Goal: Information Seeking & Learning: Check status

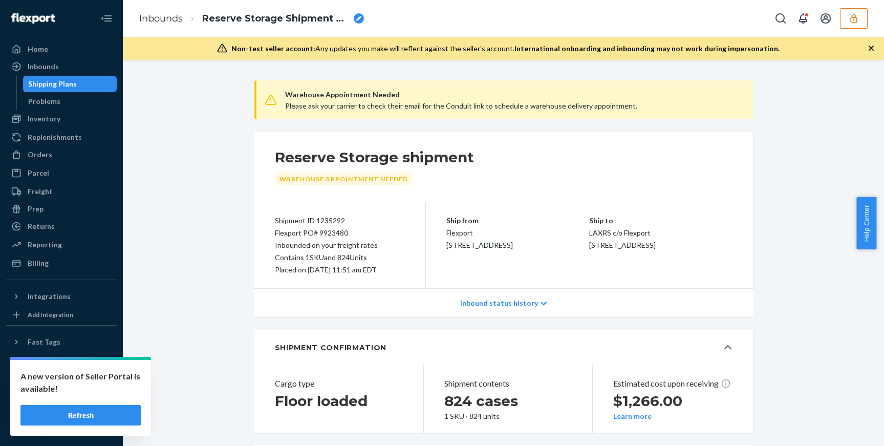
scroll to position [955, 0]
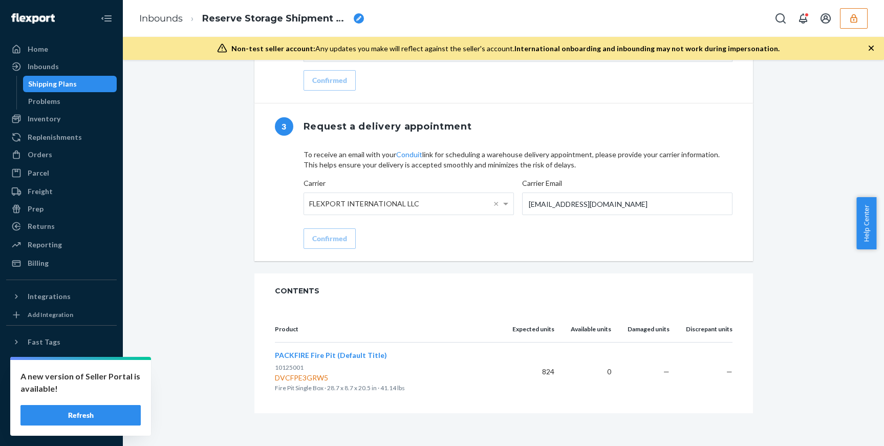
click at [80, 414] on button "Refresh" at bounding box center [80, 415] width 120 height 20
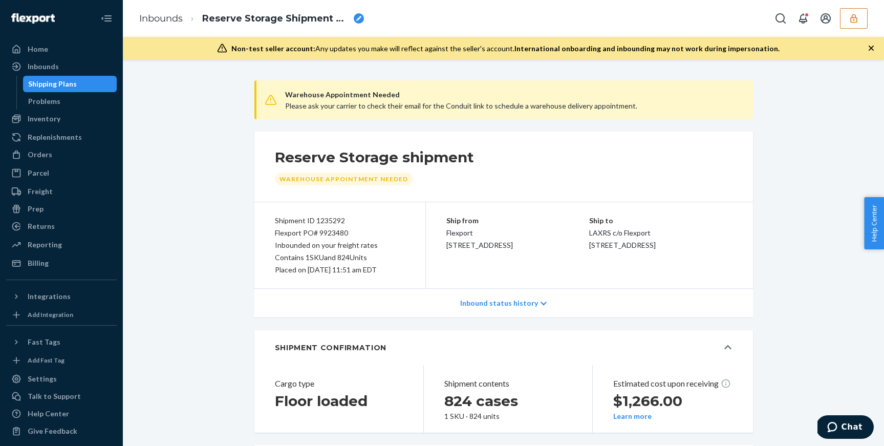
click at [857, 19] on icon "button" at bounding box center [853, 18] width 7 height 9
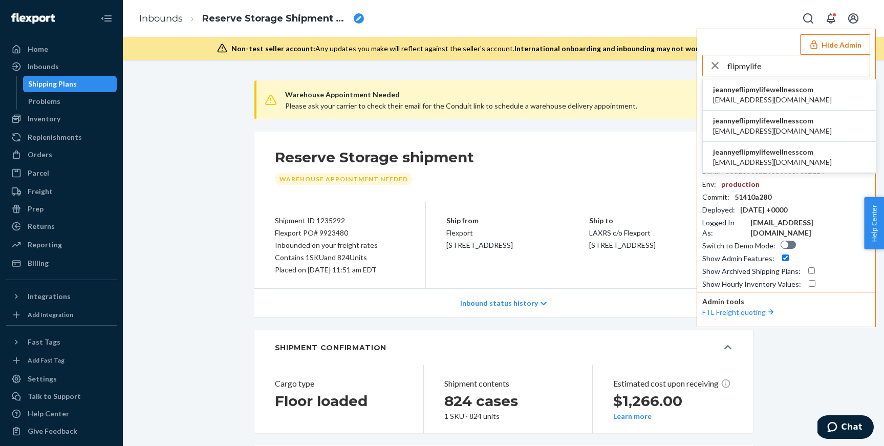
type input "flipmylife"
click at [46, 163] on div "Orders Ecommerce Orders Wholesale Orders" at bounding box center [61, 154] width 111 height 17
click at [48, 156] on div "Orders" at bounding box center [40, 154] width 25 height 10
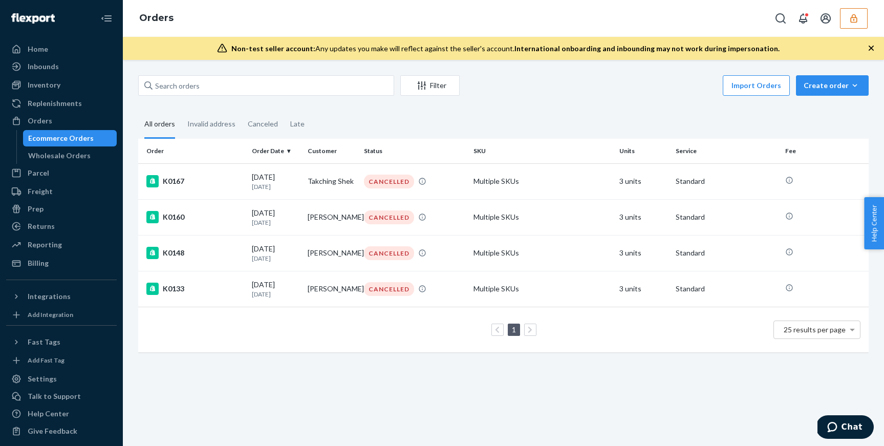
click at [852, 14] on icon "button" at bounding box center [854, 18] width 10 height 10
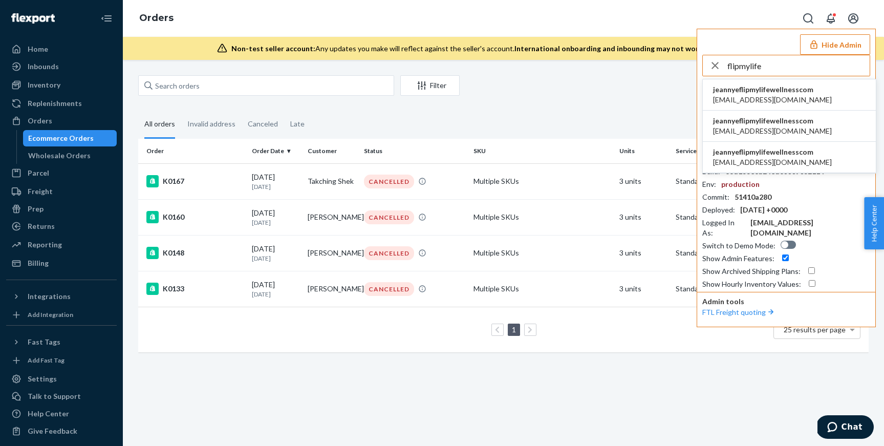
type input "flipmylife"
click at [770, 159] on span "jeannye@flipmylifewellness.com" at bounding box center [772, 162] width 119 height 10
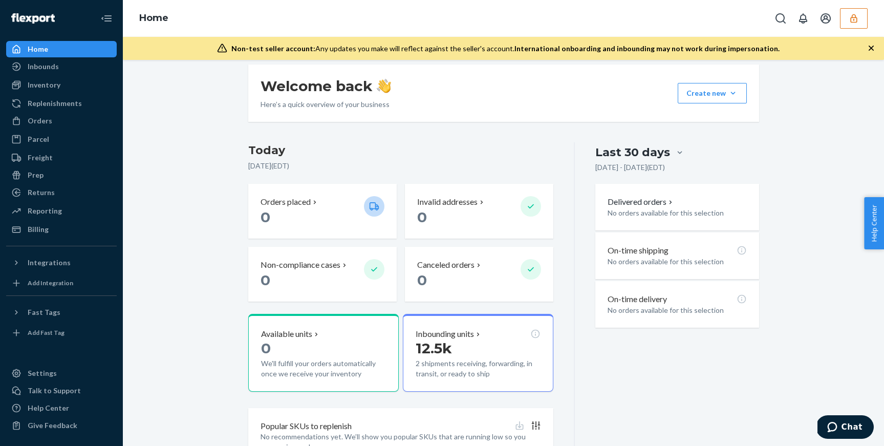
scroll to position [79, 0]
click at [459, 336] on p "Inbounding units" at bounding box center [445, 334] width 58 height 12
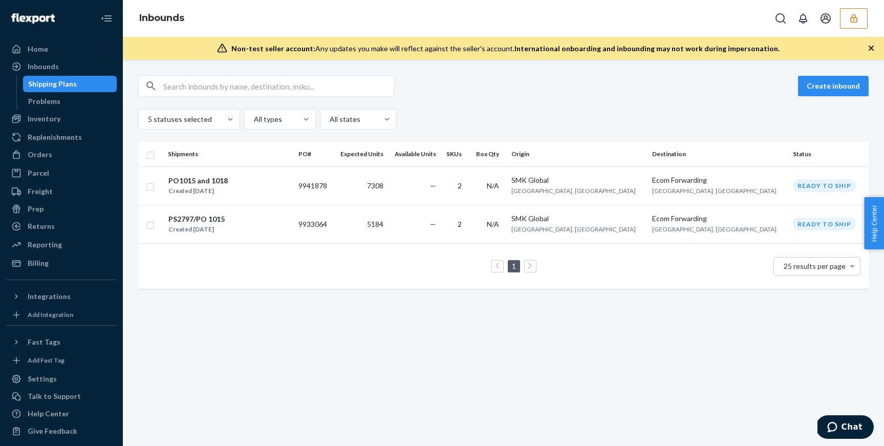
click at [440, 224] on td "—" at bounding box center [413, 224] width 53 height 38
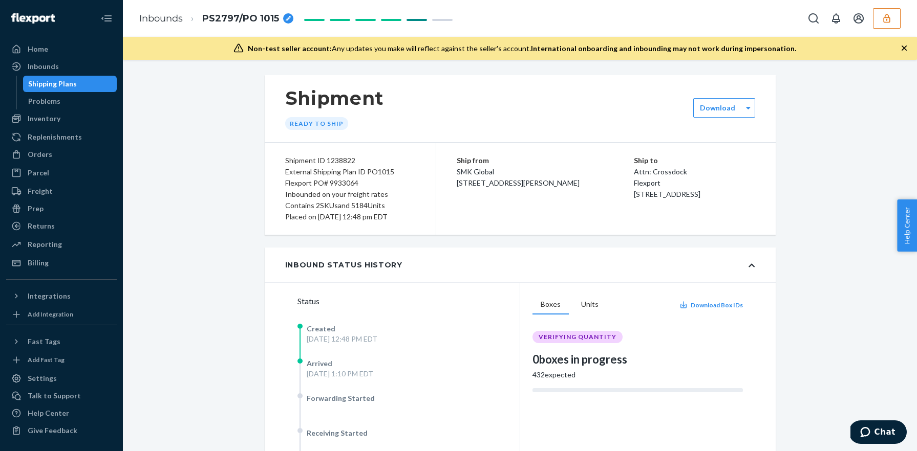
click at [883, 20] on icon "button" at bounding box center [886, 18] width 10 height 10
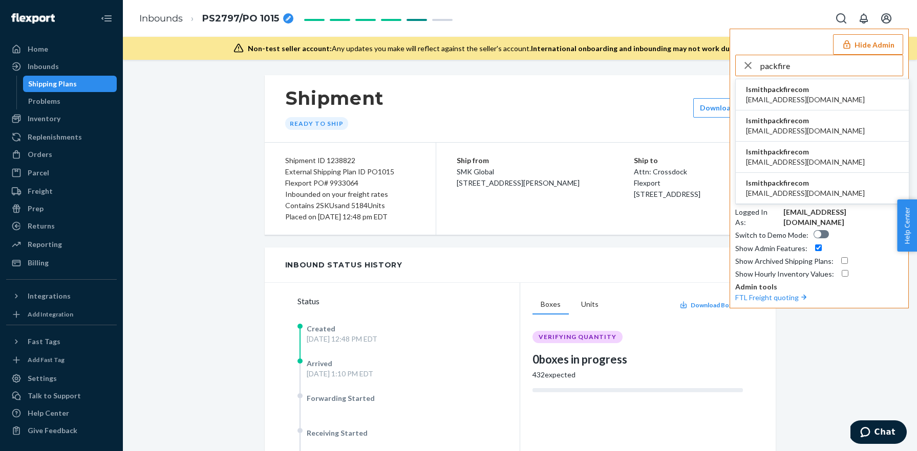
type input "packfire"
click at [795, 95] on span "[EMAIL_ADDRESS][DOMAIN_NAME]" at bounding box center [805, 100] width 119 height 10
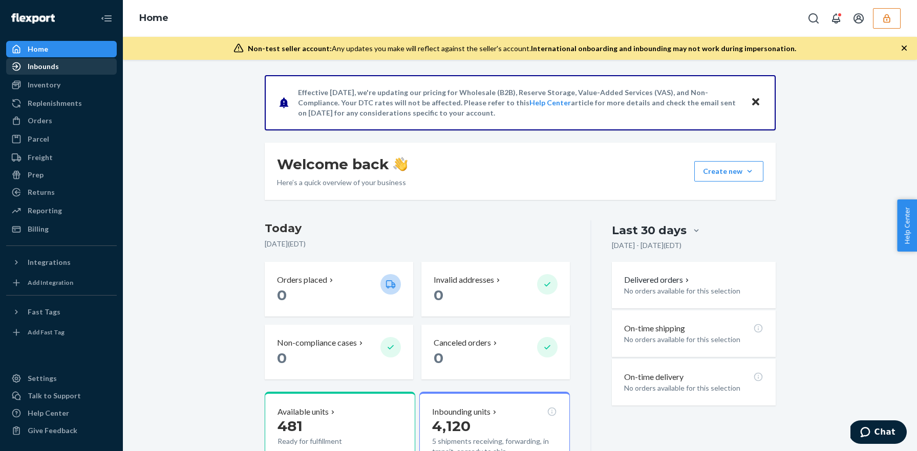
click at [51, 67] on div "Inbounds" at bounding box center [43, 66] width 31 height 10
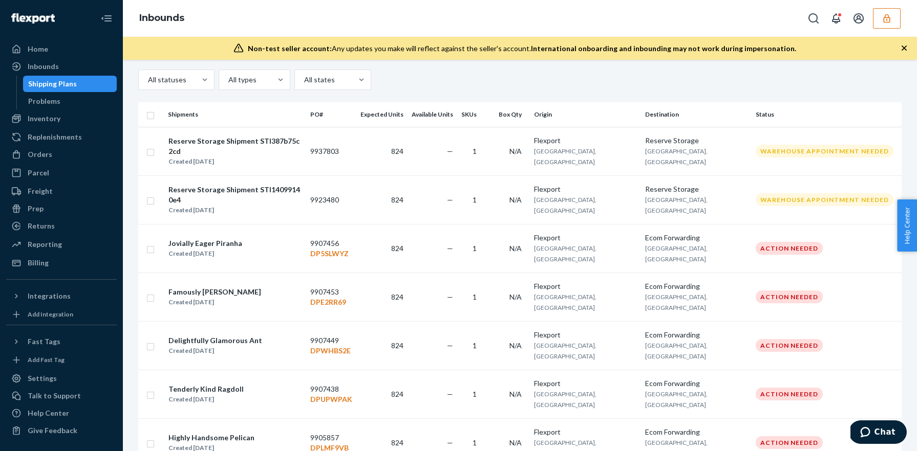
scroll to position [27, 0]
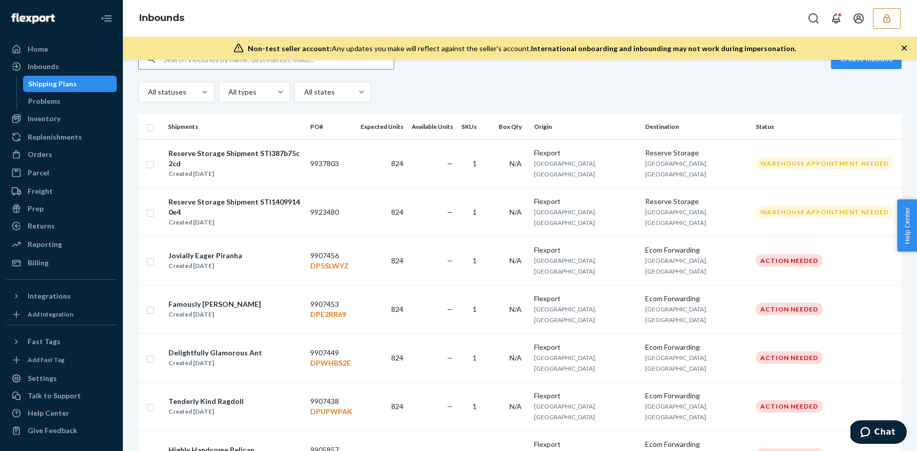
click at [891, 20] on button "button" at bounding box center [887, 18] width 28 height 20
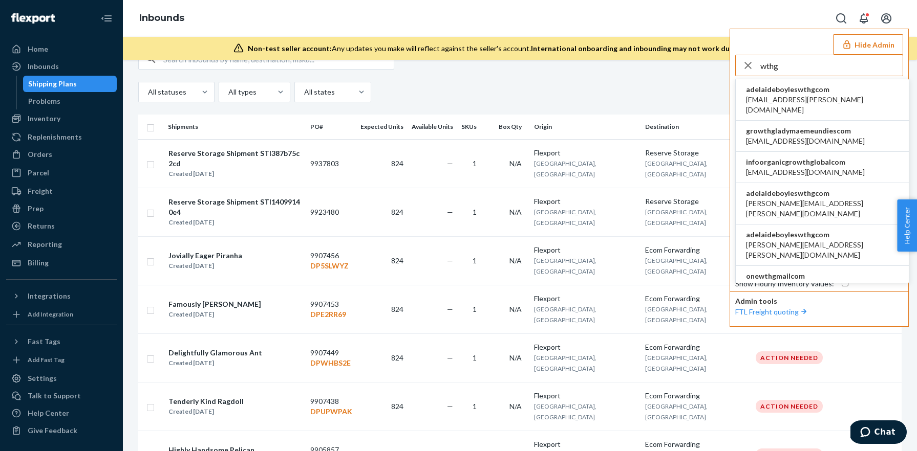
type input "wthg"
click at [832, 96] on li "adelaideboyleswthgcom [EMAIL_ADDRESS][PERSON_NAME][DOMAIN_NAME]" at bounding box center [821, 99] width 173 height 41
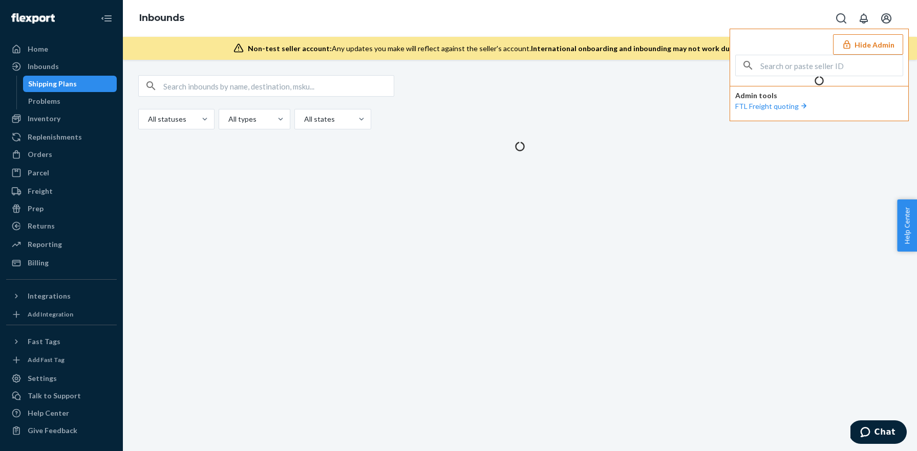
scroll to position [0, 0]
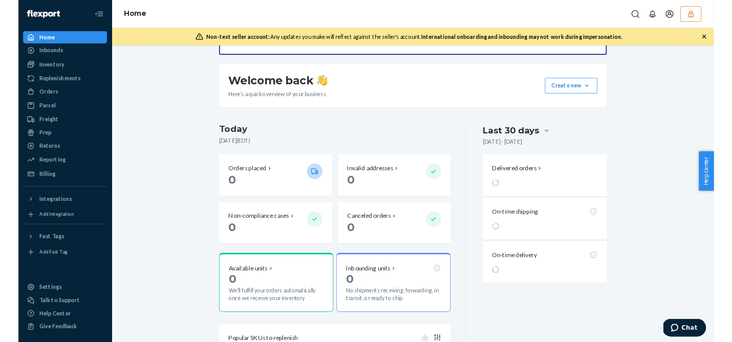
scroll to position [66, 0]
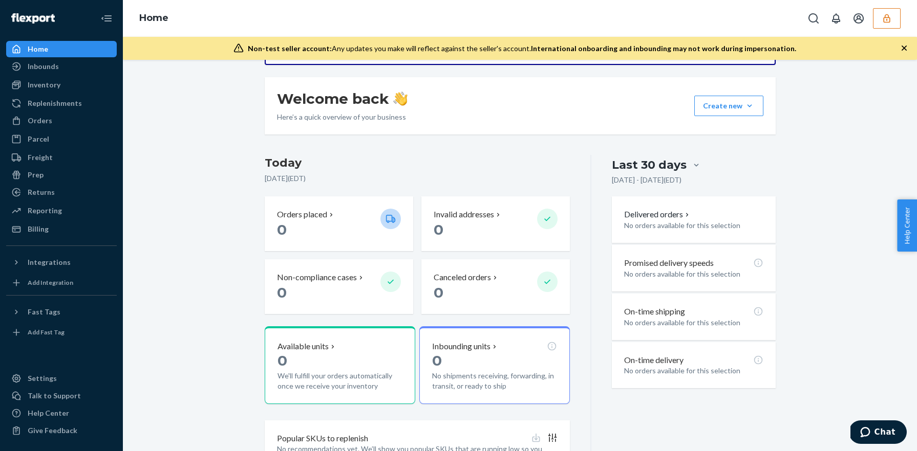
click at [898, 17] on button "button" at bounding box center [887, 18] width 28 height 20
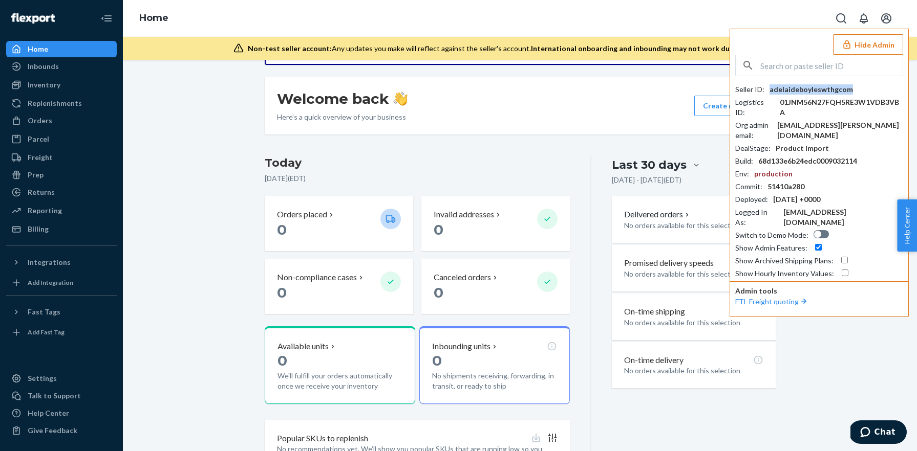
click at [798, 85] on div "adelaideboyleswthgcom" at bounding box center [810, 89] width 83 height 10
click at [63, 52] on div "Home" at bounding box center [61, 49] width 109 height 14
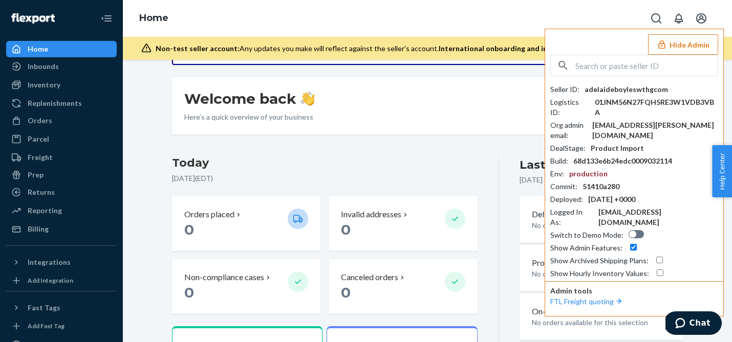
click at [616, 68] on input "text" at bounding box center [646, 65] width 142 height 20
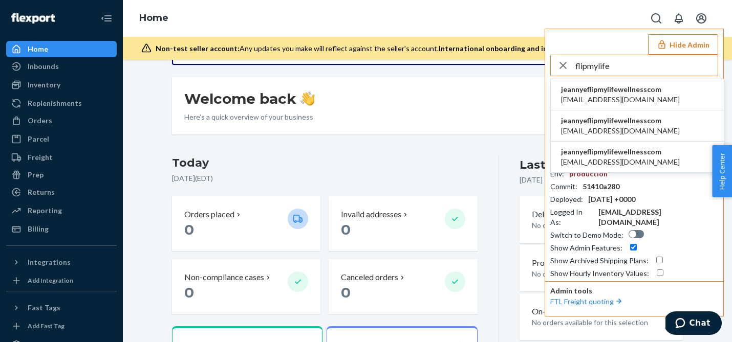
type input "flipmylife"
click at [586, 163] on span "jeannye@flipmylifewellness.com" at bounding box center [620, 162] width 119 height 10
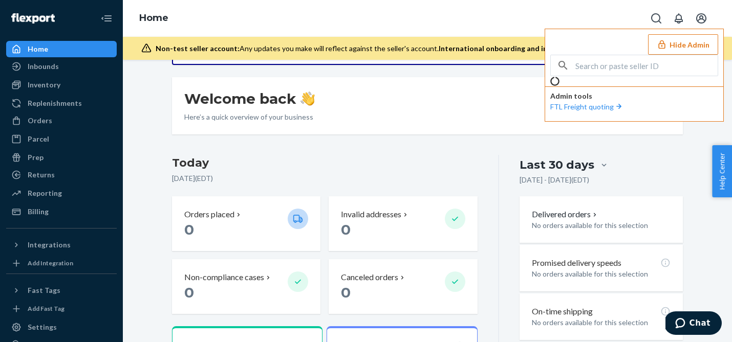
scroll to position [0, 0]
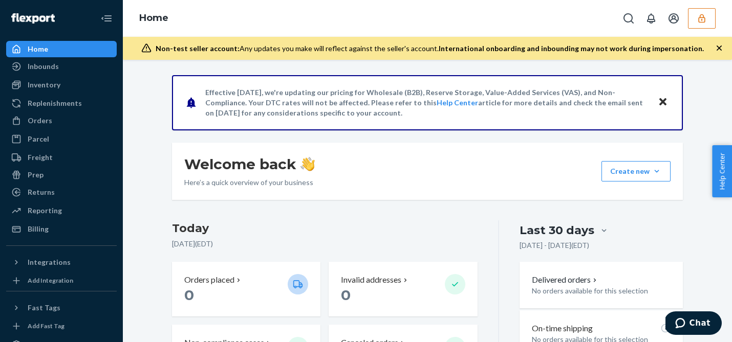
scroll to position [170, 0]
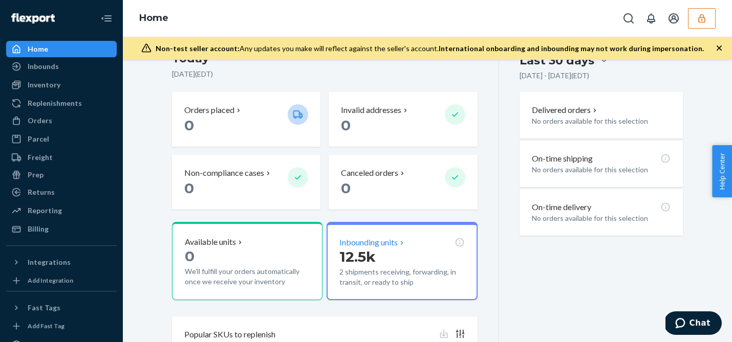
click at [379, 250] on p "12.5k" at bounding box center [401, 257] width 125 height 18
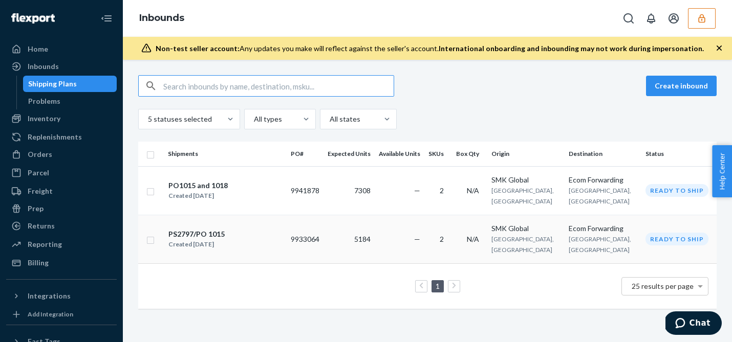
click at [371, 235] on span "5184" at bounding box center [362, 239] width 16 height 9
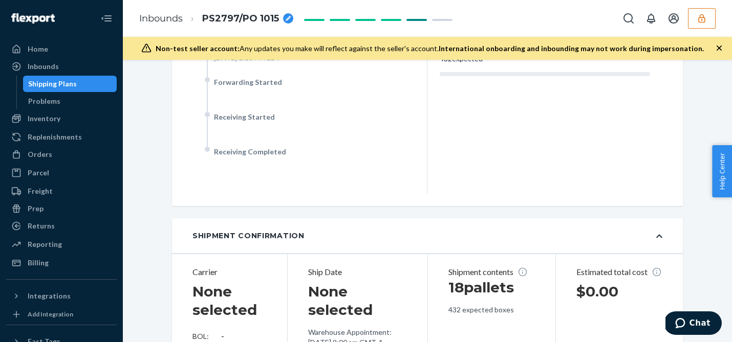
scroll to position [178, 0]
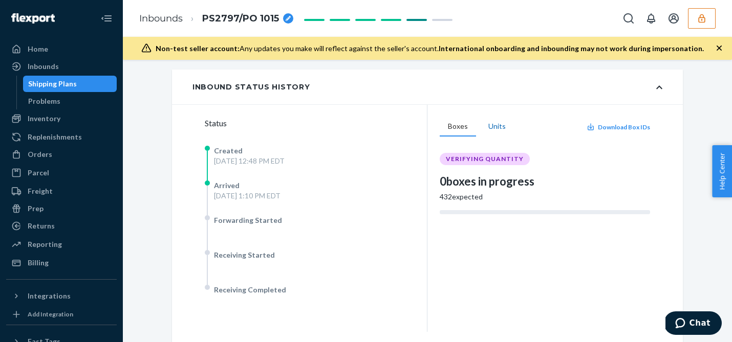
click at [492, 125] on button "Units" at bounding box center [497, 126] width 34 height 19
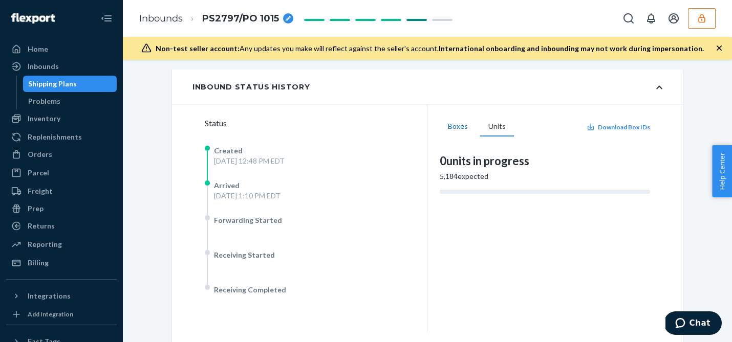
click at [474, 124] on button "Boxes" at bounding box center [458, 126] width 36 height 19
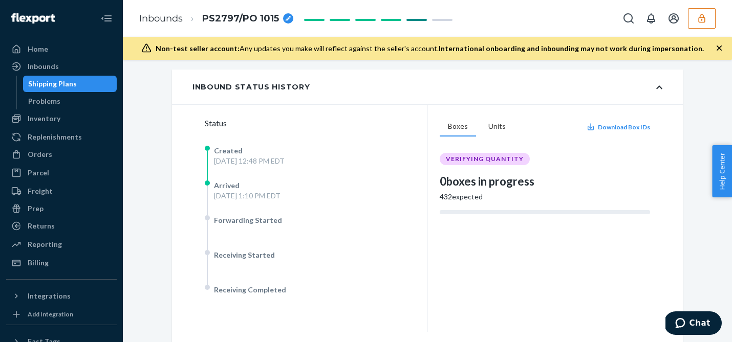
click at [708, 18] on button "button" at bounding box center [702, 18] width 28 height 20
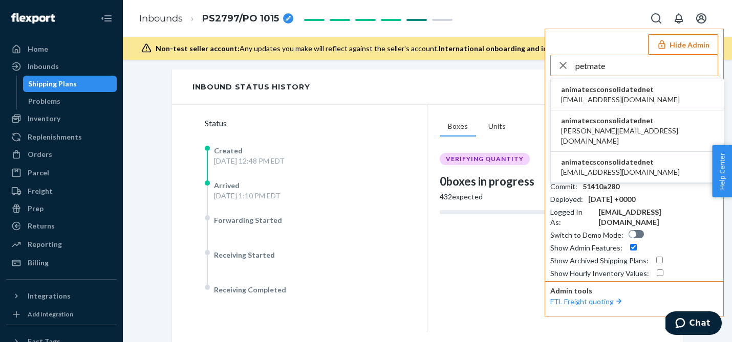
type input "petmate"
click at [598, 167] on span "timonm@pet-mate.com" at bounding box center [620, 172] width 119 height 10
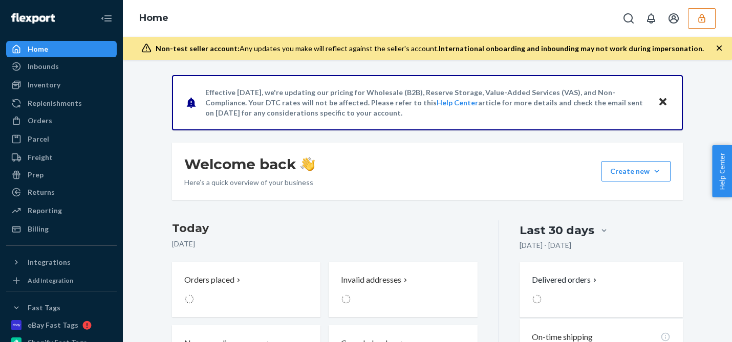
click at [701, 24] on button "button" at bounding box center [702, 18] width 28 height 20
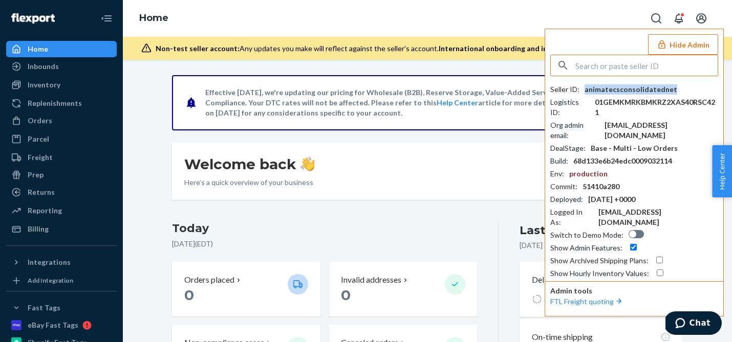
click at [629, 88] on div "animatecsconsolidatednet" at bounding box center [630, 89] width 93 height 10
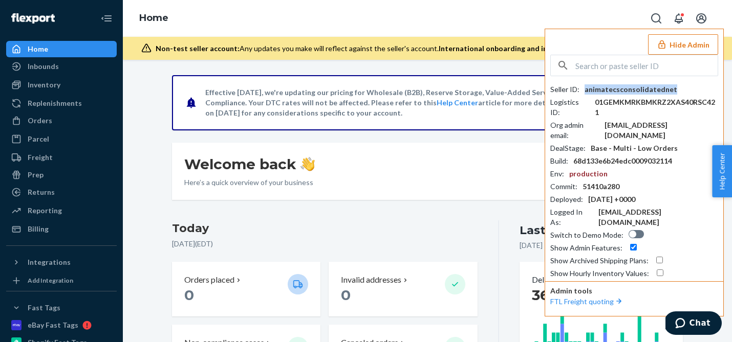
click at [689, 41] on button "Hide Admin" at bounding box center [683, 44] width 70 height 20
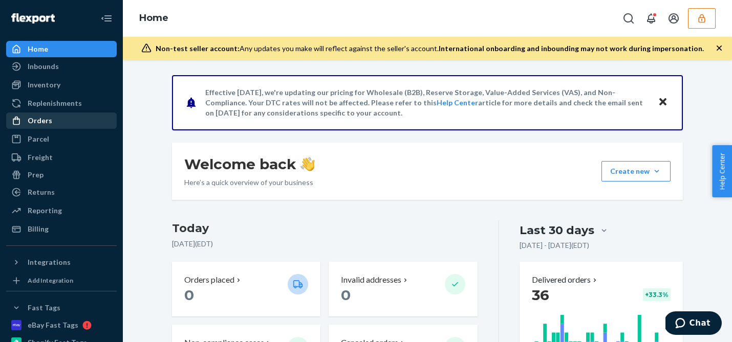
click at [56, 122] on div "Orders" at bounding box center [61, 121] width 109 height 14
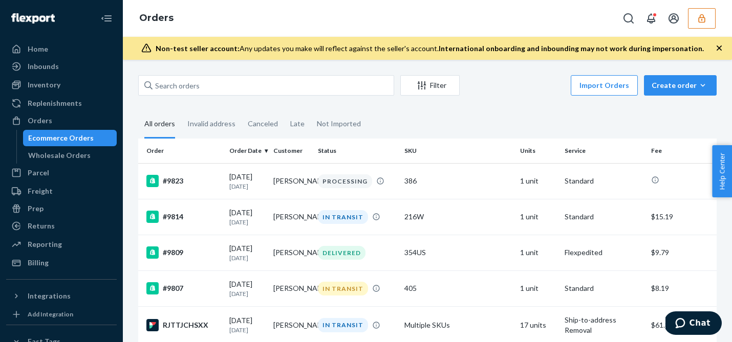
click at [698, 15] on icon "button" at bounding box center [702, 18] width 10 height 10
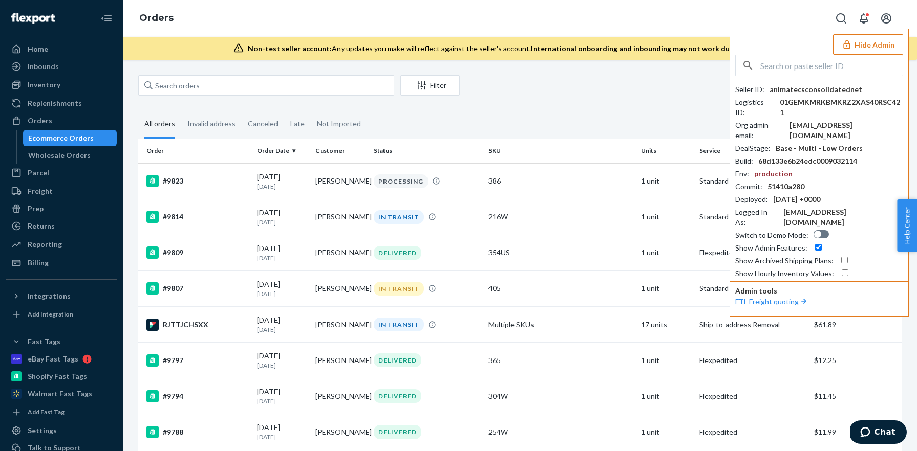
click at [731, 45] on button "Hide Admin" at bounding box center [868, 44] width 70 height 20
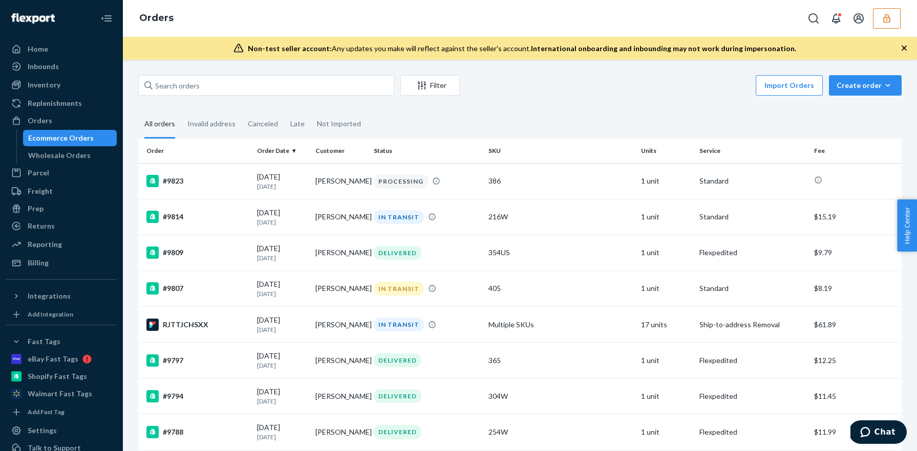
click at [731, 25] on button "button" at bounding box center [887, 18] width 28 height 20
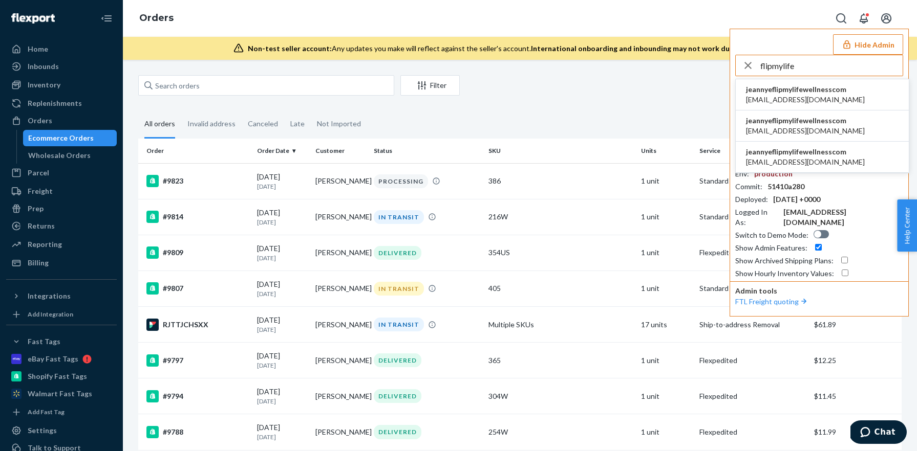
type input "flipmylife"
click at [731, 159] on span "jeannye@flipmylifewellness.com" at bounding box center [805, 162] width 119 height 10
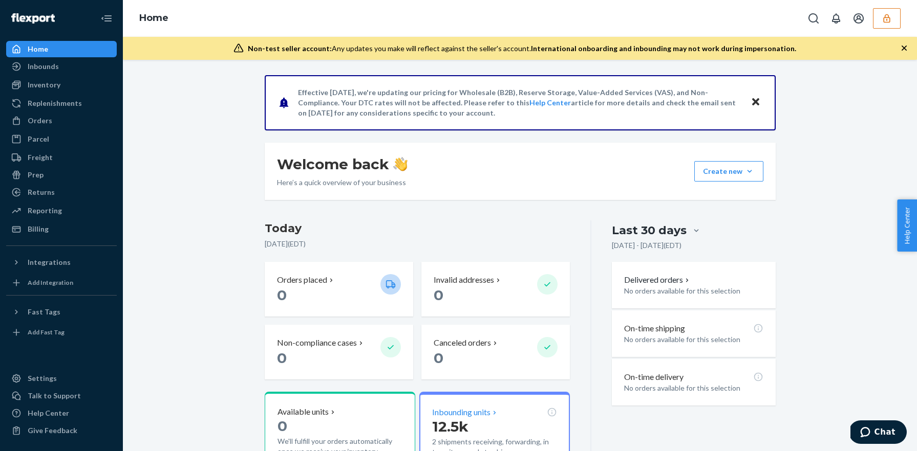
click at [473, 410] on p "Inbounding units" at bounding box center [461, 413] width 58 height 12
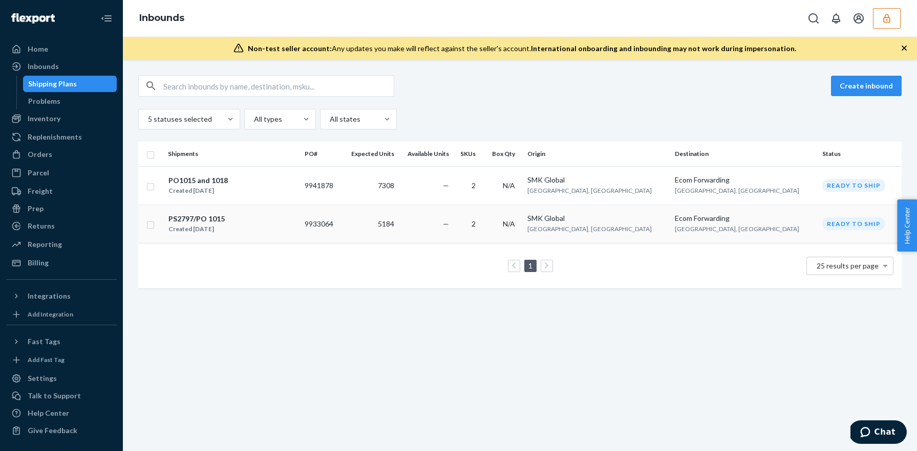
click at [453, 220] on td "—" at bounding box center [425, 224] width 55 height 38
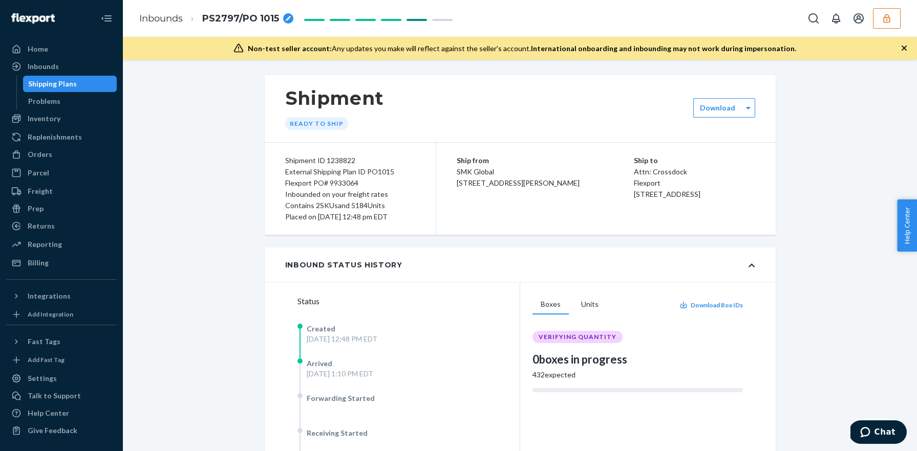
click at [886, 18] on icon "button" at bounding box center [886, 18] width 10 height 10
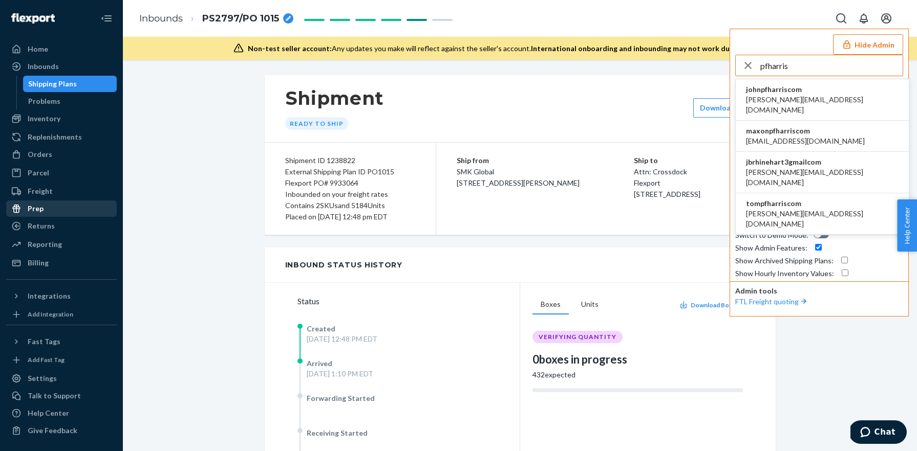
type input "pfharris"
click at [811, 157] on span "jbrhinehart3gmailcom" at bounding box center [822, 162] width 153 height 10
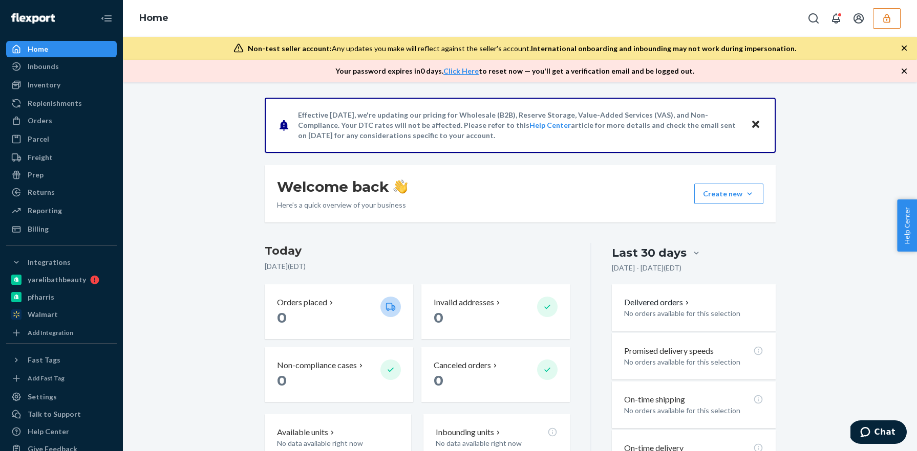
click at [887, 27] on button "button" at bounding box center [887, 18] width 28 height 20
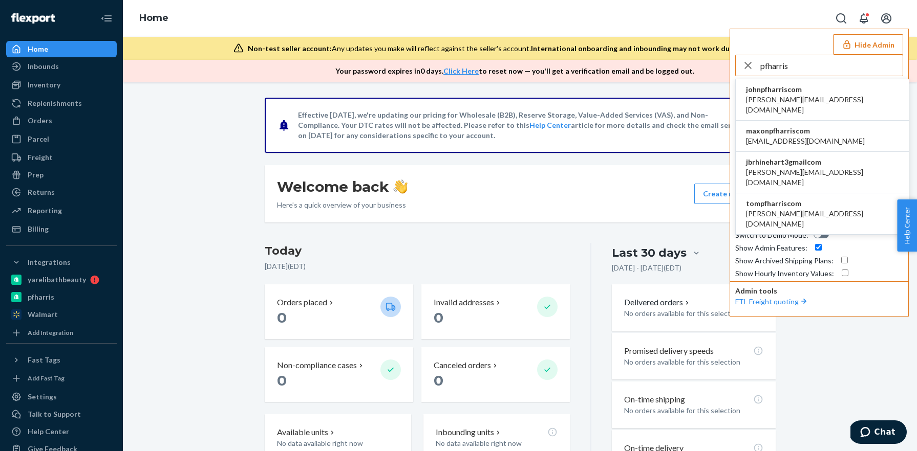
type input "pfharris"
click at [774, 96] on span "john@pfharris.com" at bounding box center [822, 105] width 153 height 20
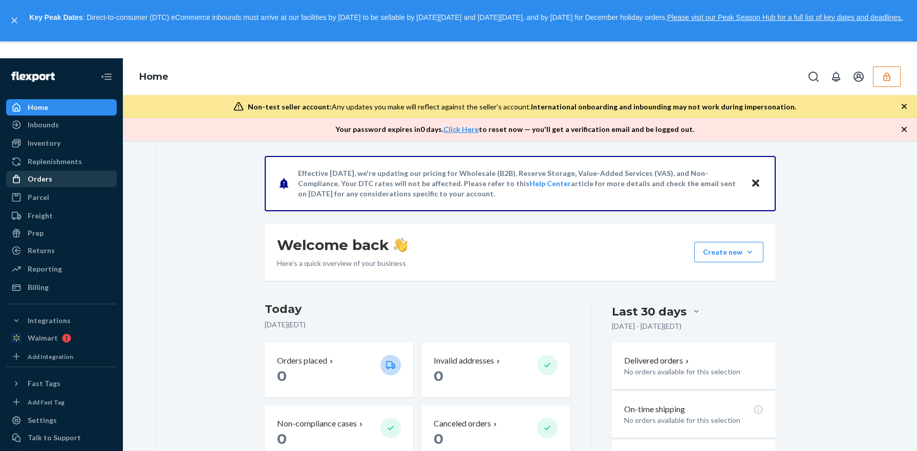
click at [61, 182] on div "Orders" at bounding box center [61, 179] width 109 height 14
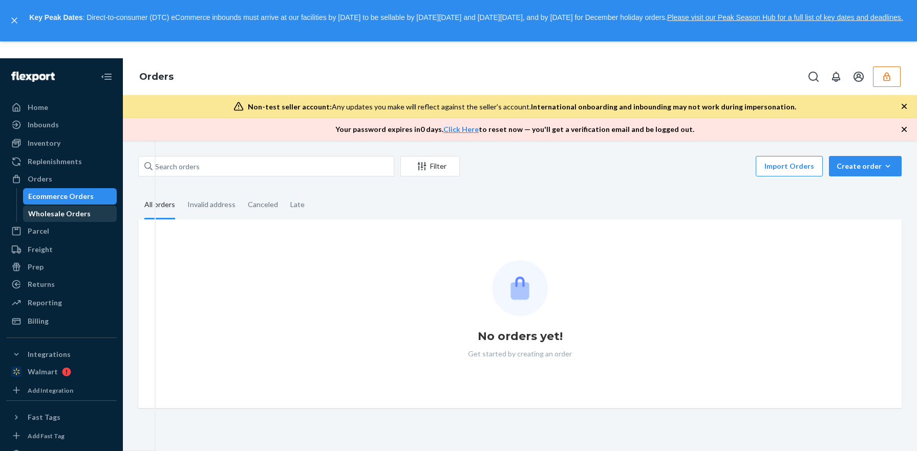
click at [57, 219] on div "Wholesale Orders" at bounding box center [59, 214] width 62 height 10
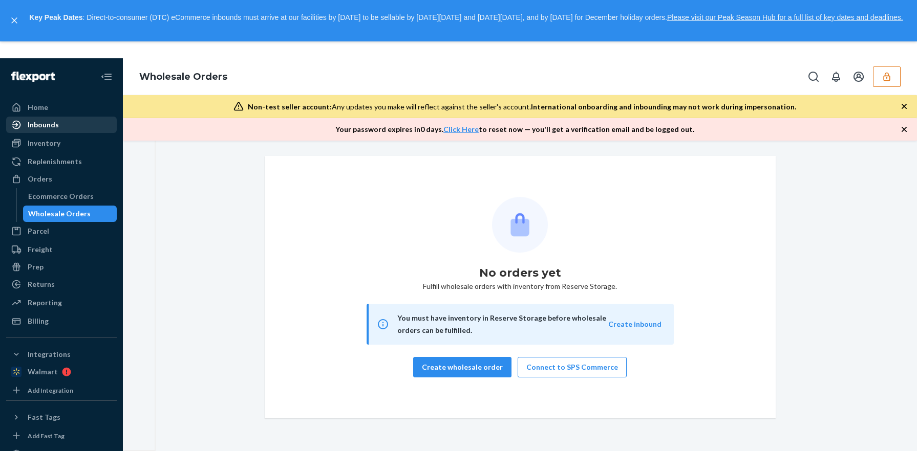
click at [60, 132] on link "Inbounds" at bounding box center [61, 125] width 111 height 16
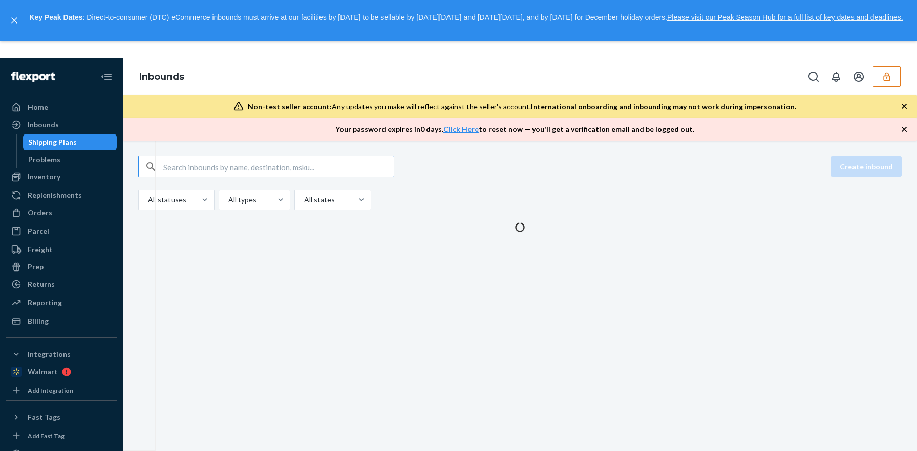
click at [891, 82] on button "button" at bounding box center [887, 77] width 28 height 20
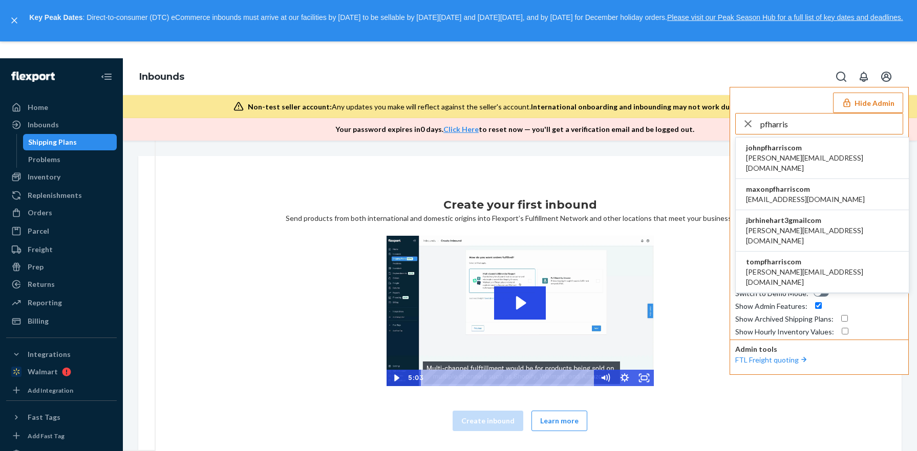
type input "pfharris"
click at [799, 215] on span "jbrhinehart3gmailcom" at bounding box center [822, 220] width 153 height 10
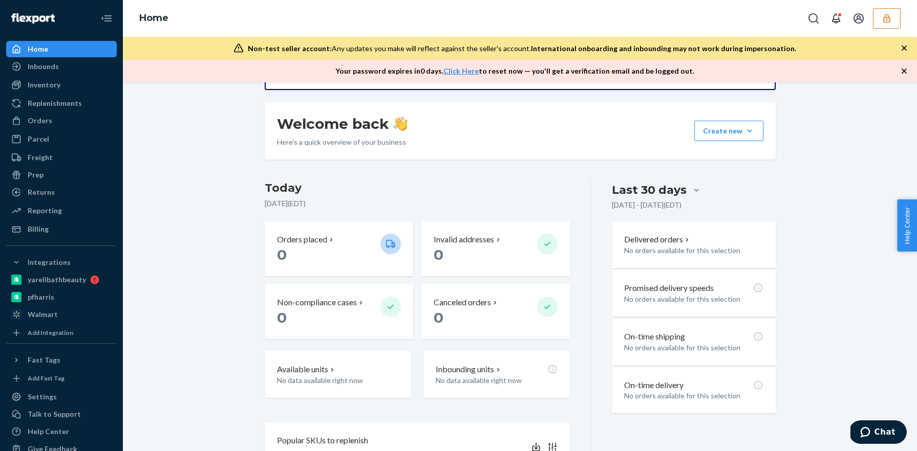
scroll to position [85, 0]
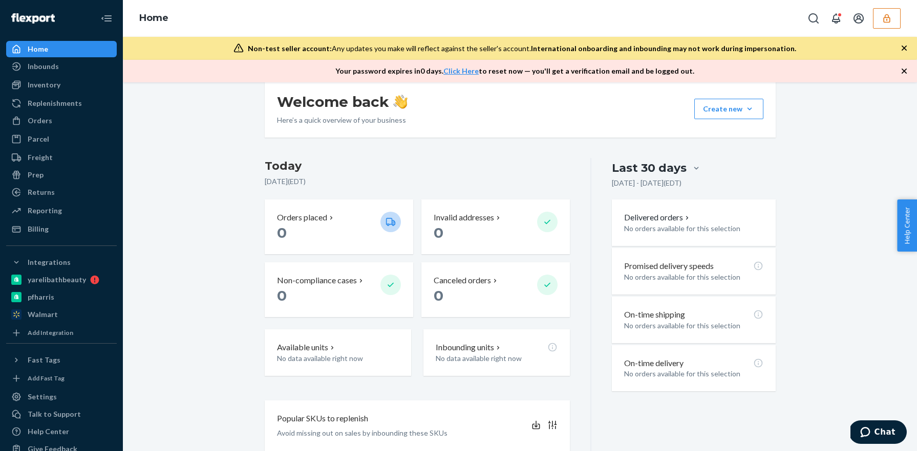
click at [241, 198] on div "Effective [DATE], we're updating our pricing for Wholesale (B2B), Reserve Stora…" at bounding box center [520, 373] width 778 height 720
